Goal: Navigation & Orientation: Find specific page/section

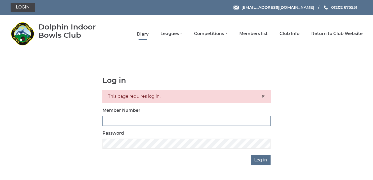
type input "3361"
click at [144, 34] on link "Diary" at bounding box center [143, 34] width 12 height 6
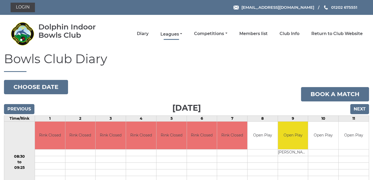
click at [174, 33] on link "Leagues" at bounding box center [172, 34] width 22 height 6
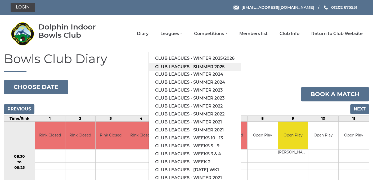
click at [180, 66] on link "Club leagues - Summer 2025" at bounding box center [195, 67] width 92 height 8
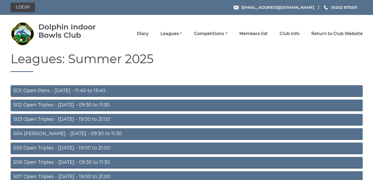
click at [73, 103] on link "S02 Open Triples - Tuesday - 09:30 to 11:30" at bounding box center [187, 105] width 352 height 12
